Goal: Information Seeking & Learning: Learn about a topic

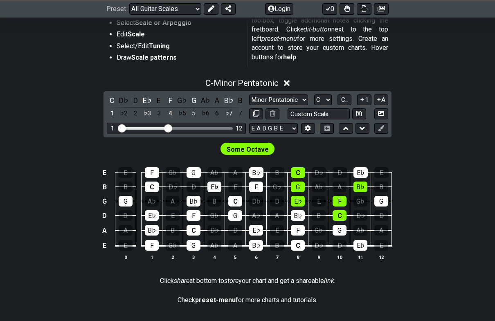
scroll to position [177, 0]
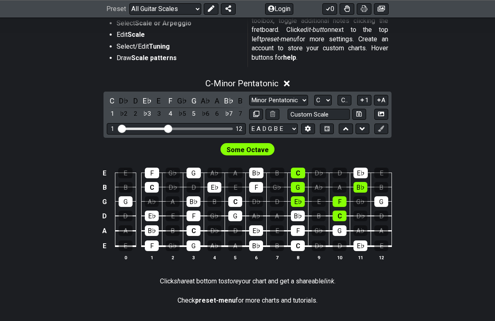
click at [253, 156] on div "Some Octave" at bounding box center [247, 150] width 57 height 16
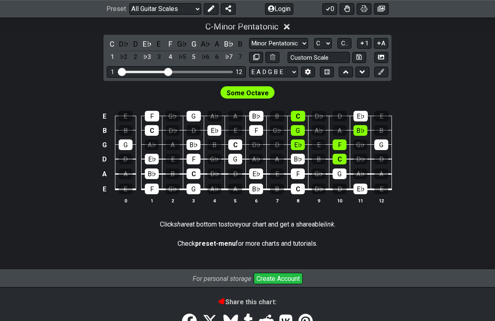
scroll to position [123, 0]
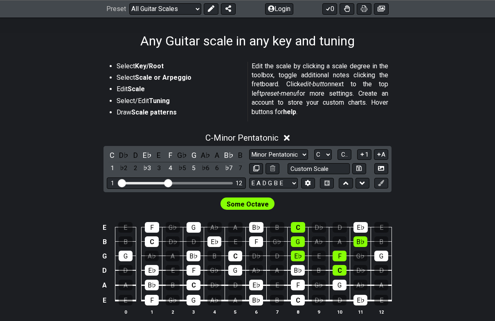
click at [255, 199] on span "Some Octave" at bounding box center [248, 205] width 42 height 12
click at [253, 199] on span "Some Octave" at bounding box center [248, 205] width 42 height 12
click at [253, 198] on div "Some Octave" at bounding box center [248, 204] width 54 height 12
click at [250, 212] on div "E E F G♭ G A♭ A B♭ B C D♭ D E♭ E B B C D♭ D E♭ E F G♭ G A♭ A B♭ B G G A♭ A B♭ B…" at bounding box center [247, 269] width 495 height 115
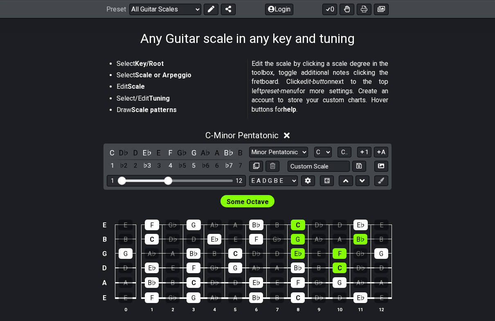
scroll to position [125, 0]
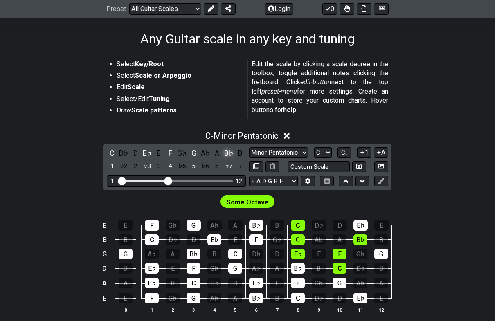
click at [223, 148] on div "B♭" at bounding box center [228, 153] width 11 height 11
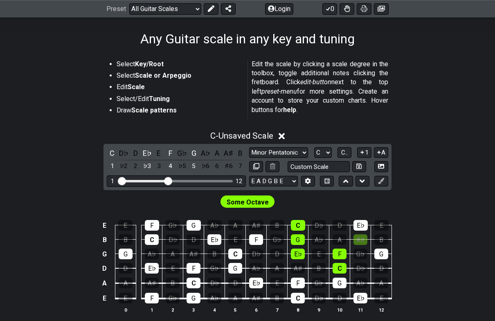
click at [223, 148] on div "A" at bounding box center [217, 153] width 11 height 11
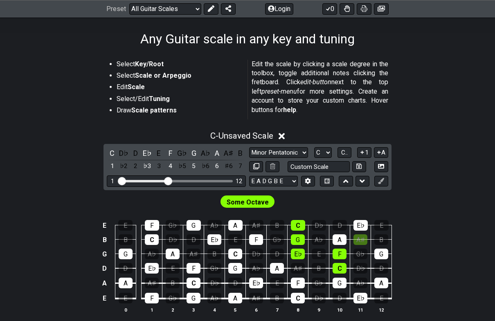
click at [281, 133] on icon at bounding box center [282, 136] width 6 height 9
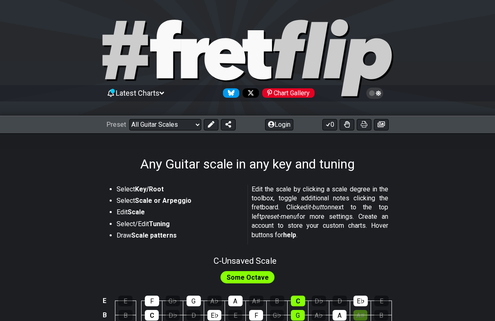
click at [136, 183] on div "Select Key/Root Select Scale or Arpeggio Edit Scale Select/Edit Tuning Draw Sca…" at bounding box center [248, 217] width 282 height 70
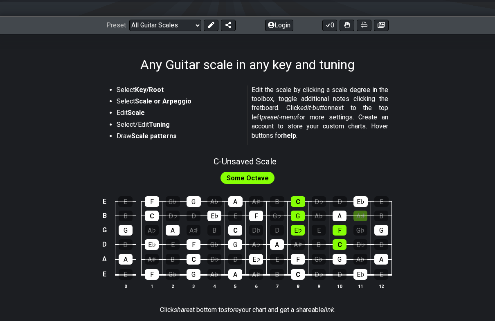
scroll to position [99, 0]
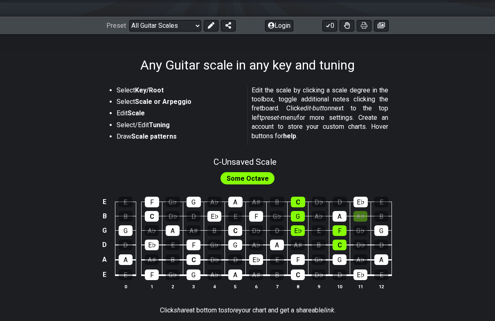
click at [250, 182] on span "Some Octave" at bounding box center [248, 179] width 42 height 12
click at [252, 176] on span "Some Octave" at bounding box center [248, 179] width 42 height 12
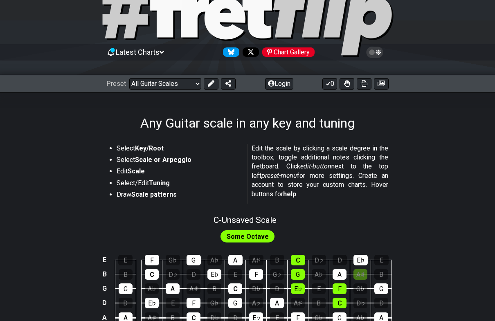
scroll to position [0, 0]
